Goal: Check status: Check status

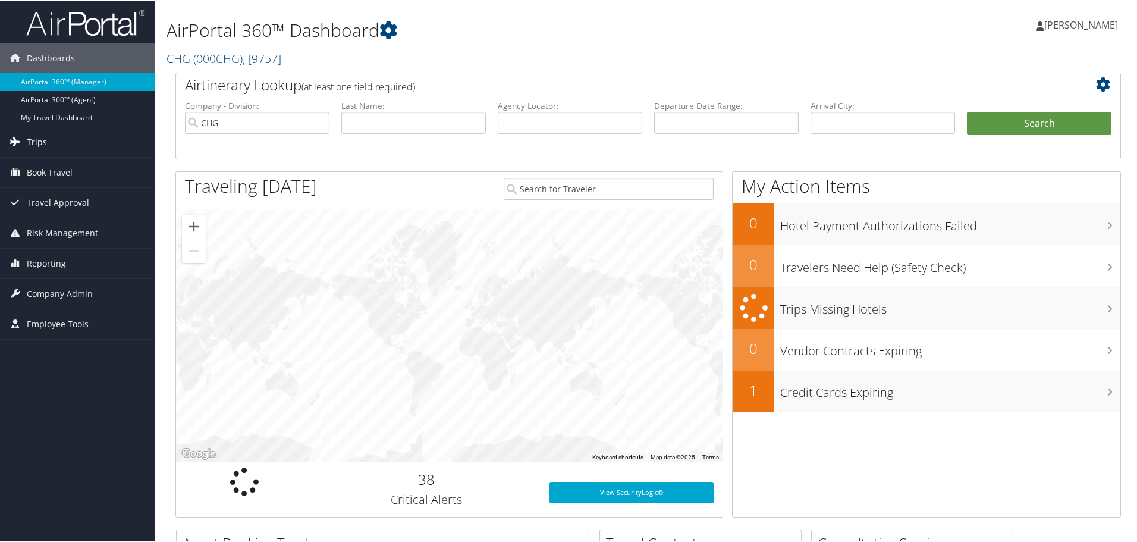
click at [42, 136] on span "Trips" at bounding box center [37, 141] width 20 height 30
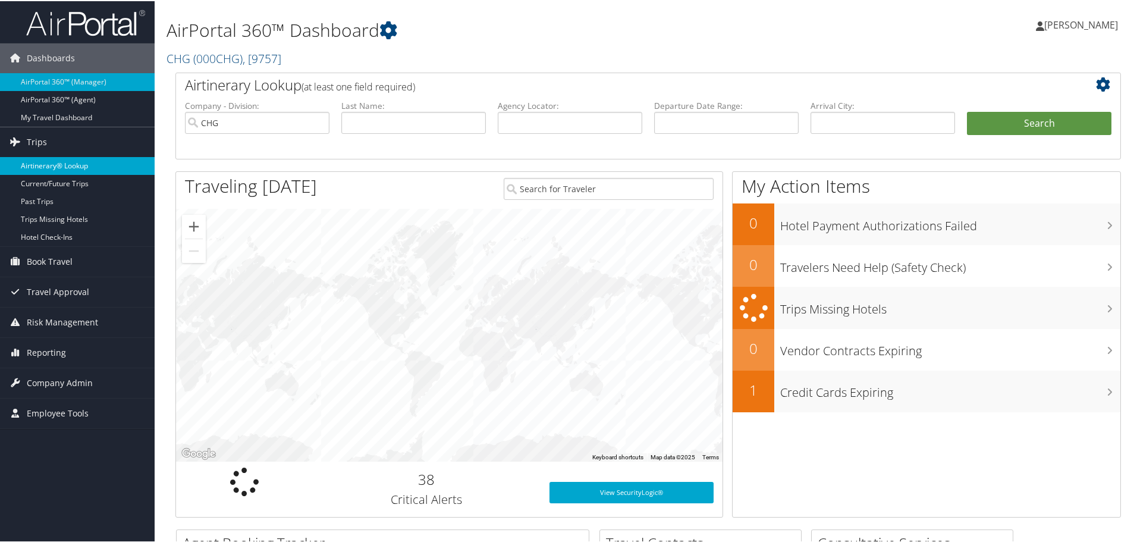
click at [58, 165] on link "Airtinerary® Lookup" at bounding box center [77, 165] width 155 height 18
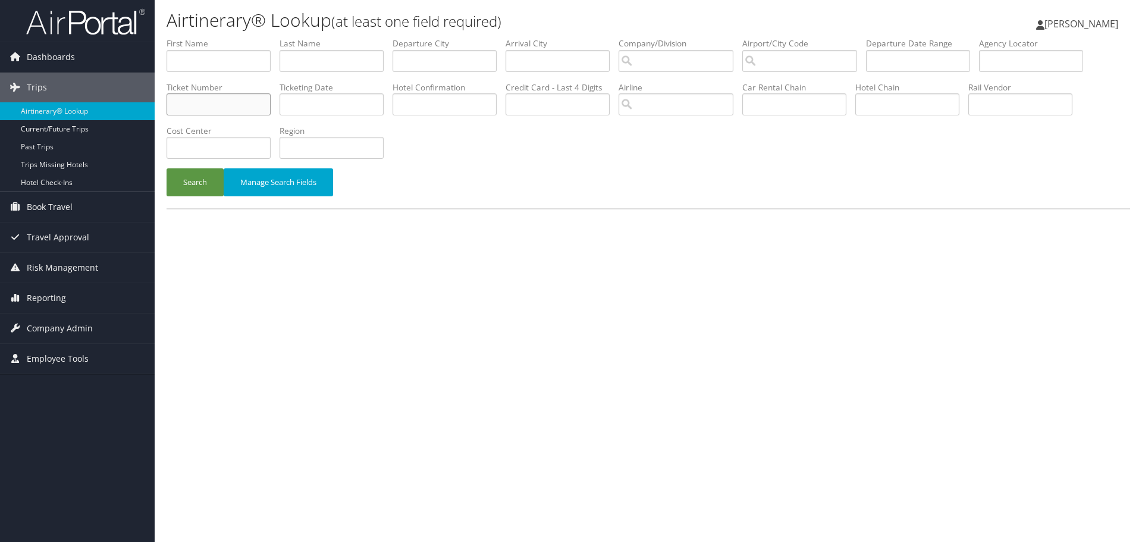
click at [214, 103] on input "text" at bounding box center [219, 104] width 104 height 22
paste input "0018999019163"
type input "0018999019163"
click at [193, 174] on button "Search" at bounding box center [195, 182] width 57 height 28
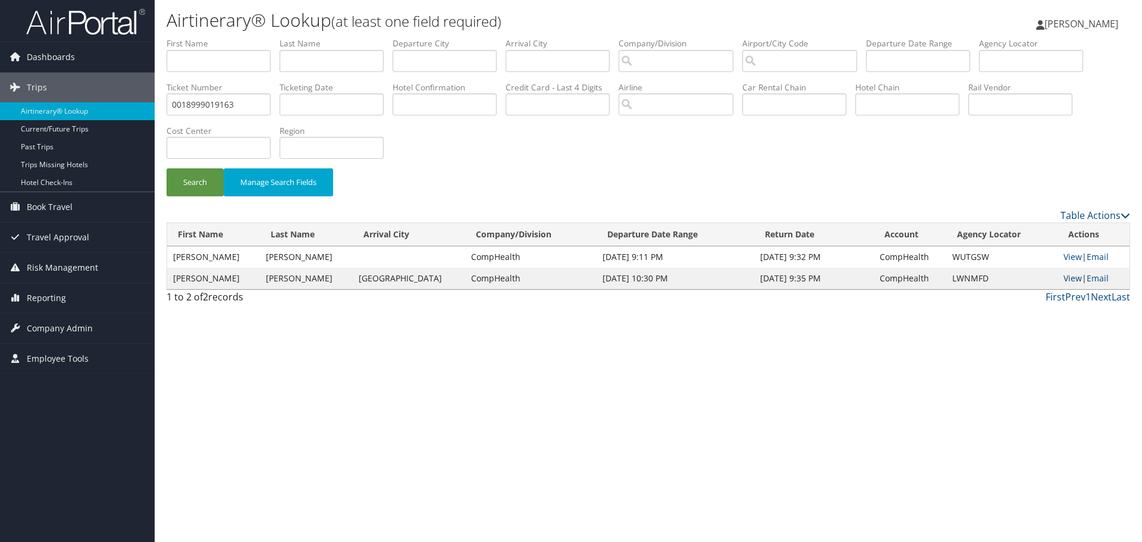
click at [1067, 280] on link "View" at bounding box center [1073, 277] width 18 height 11
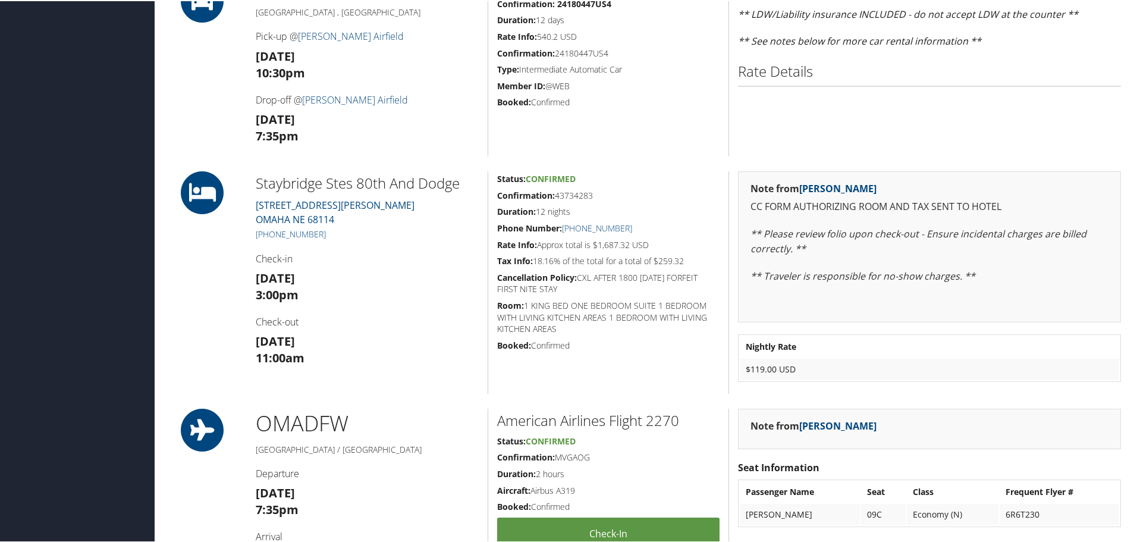
scroll to position [178, 0]
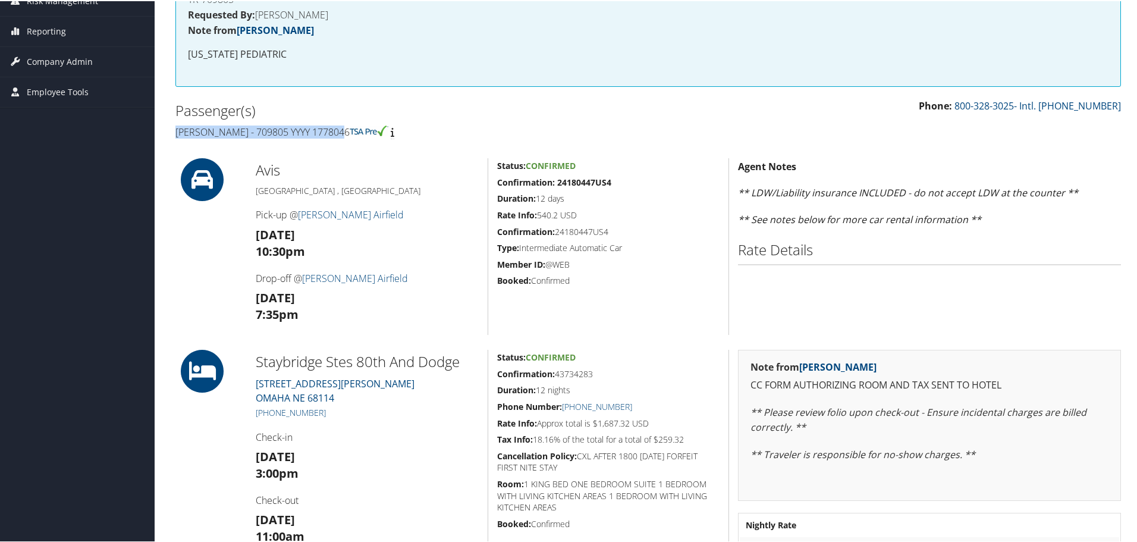
drag, startPoint x: 174, startPoint y: 134, endPoint x: 343, endPoint y: 133, distance: 169.5
click at [343, 133] on div "Passenger(s) [PERSON_NAME] - 709805 YYYY 1778046" at bounding box center [408, 120] width 482 height 45
copy h4 "[PERSON_NAME] - 709805 YYYY 1778046"
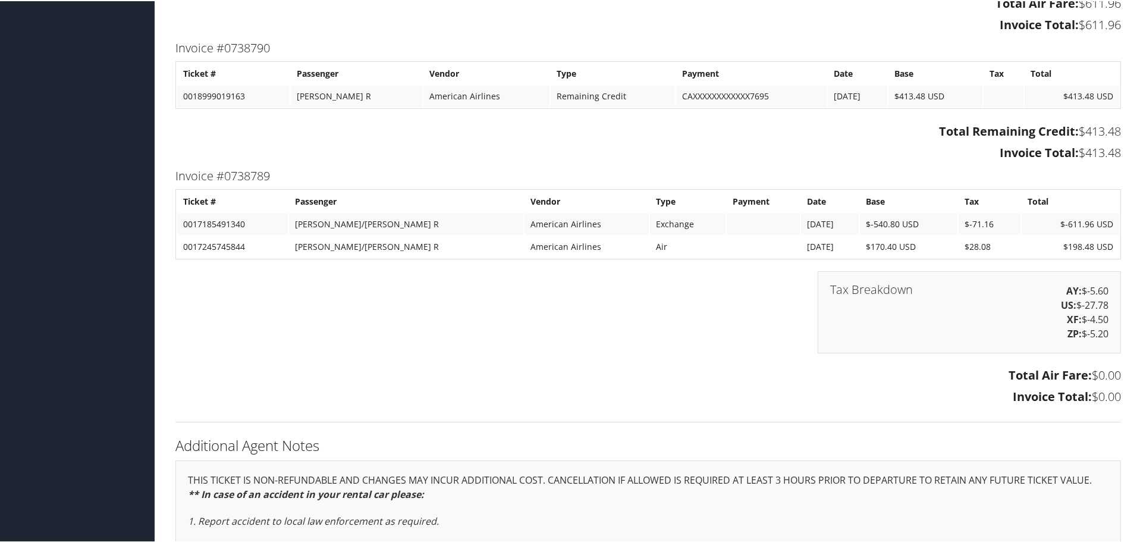
scroll to position [1011, 0]
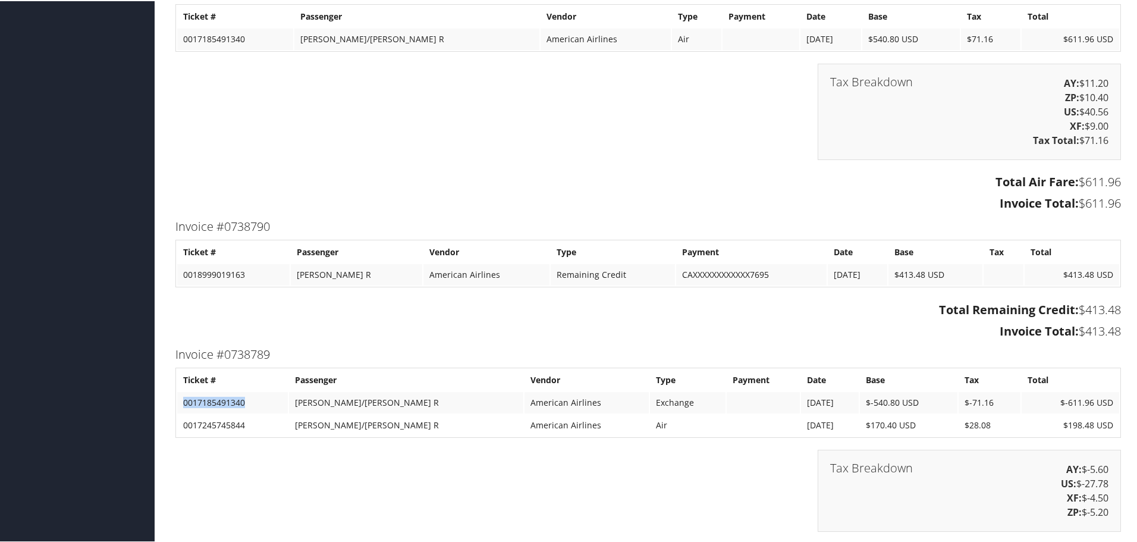
drag, startPoint x: 258, startPoint y: 400, endPoint x: 181, endPoint y: 407, distance: 77.1
click at [181, 407] on td "0017185491340" at bounding box center [232, 401] width 111 height 21
copy td "0017185491340"
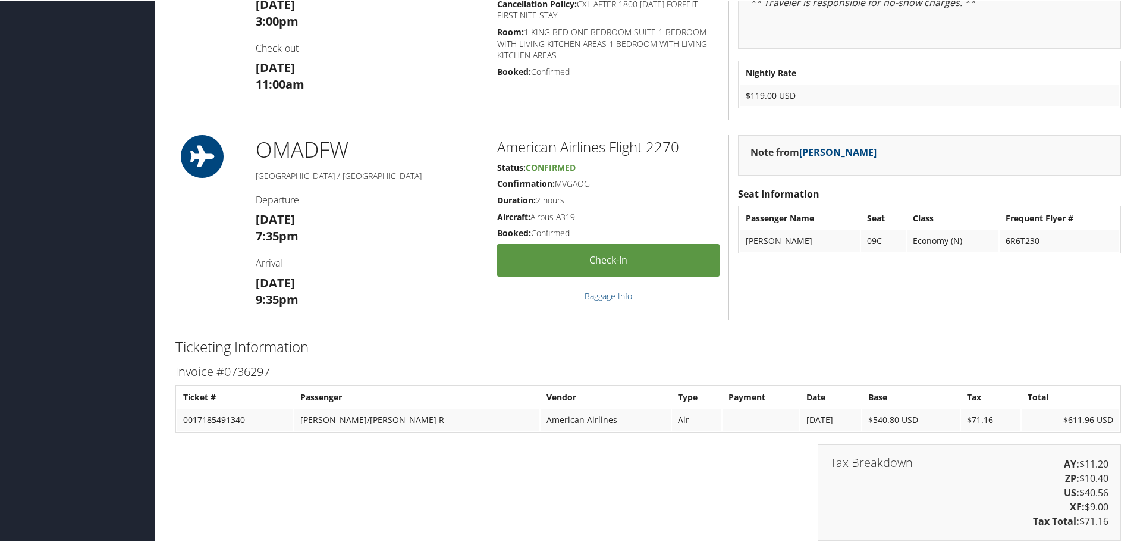
scroll to position [476, 0]
